Goal: Find specific page/section: Find specific page/section

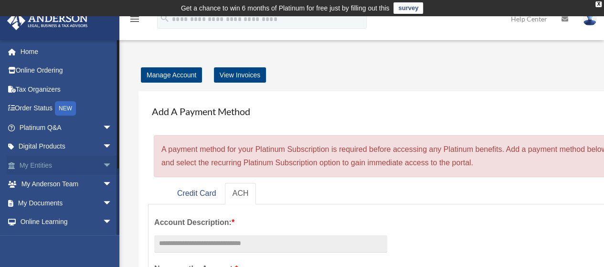
click at [32, 168] on link "My Entities arrow_drop_down" at bounding box center [67, 165] width 120 height 19
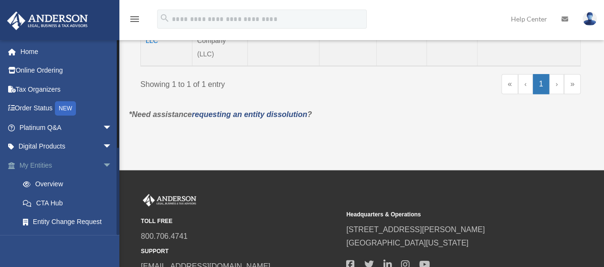
scroll to position [306, 0]
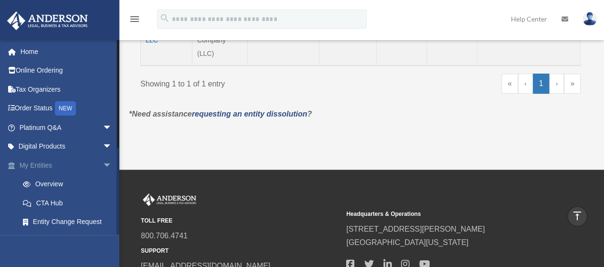
click at [103, 166] on span "arrow_drop_down" at bounding box center [112, 166] width 19 height 20
click at [103, 166] on span "arrow_drop_up" at bounding box center [112, 166] width 19 height 20
click at [42, 163] on link "My Entities arrow_drop_down" at bounding box center [67, 165] width 120 height 19
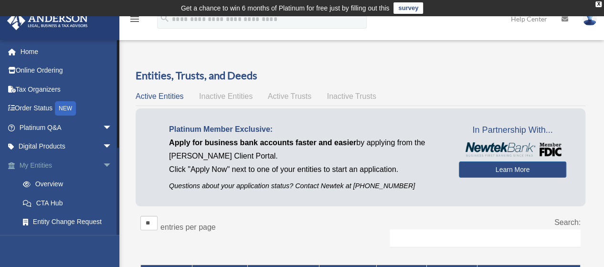
click at [103, 166] on span "arrow_drop_down" at bounding box center [112, 166] width 19 height 20
click at [103, 166] on span "arrow_drop_up" at bounding box center [112, 166] width 19 height 20
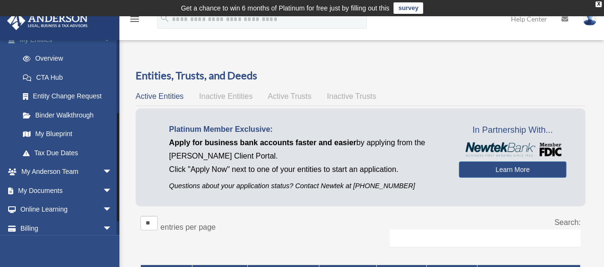
scroll to position [126, 0]
click at [45, 133] on link "My Blueprint" at bounding box center [69, 133] width 113 height 19
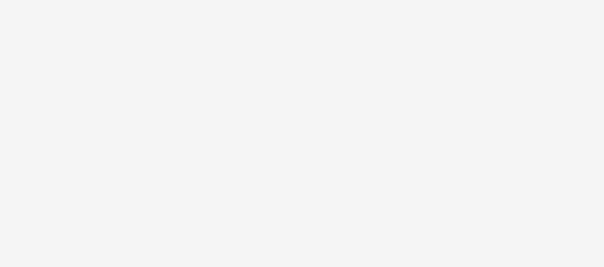
scroll to position [84, 0]
